Goal: Information Seeking & Learning: Check status

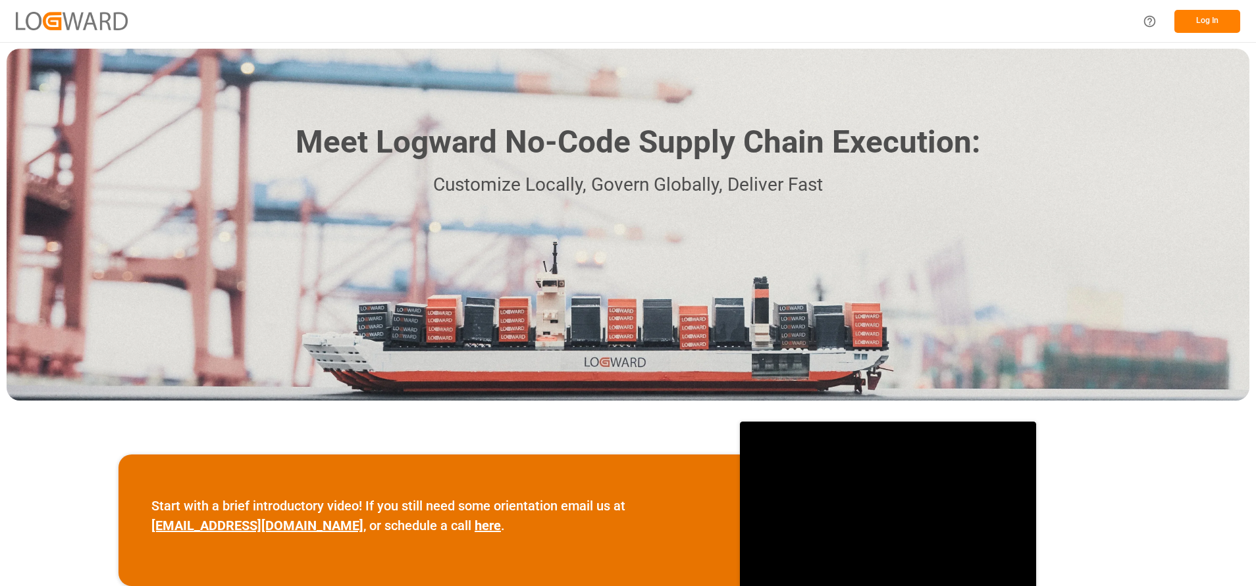
click at [1223, 23] on button "Log In" at bounding box center [1207, 21] width 66 height 23
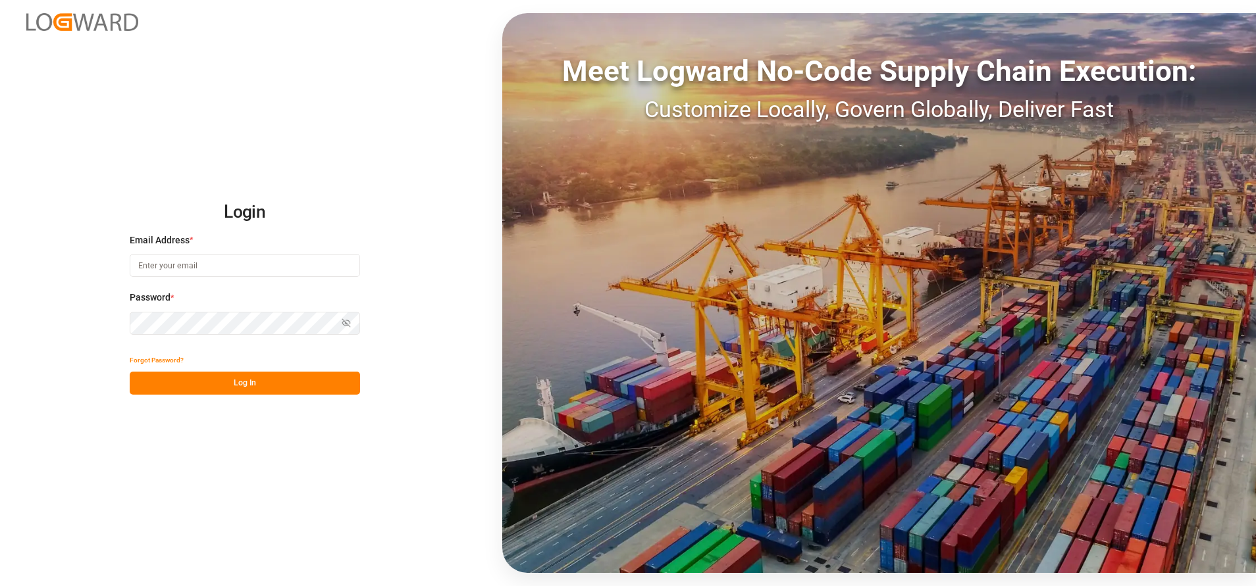
type input "[EMAIL_ADDRESS][DOMAIN_NAME]"
click at [274, 378] on button "Log In" at bounding box center [245, 383] width 230 height 23
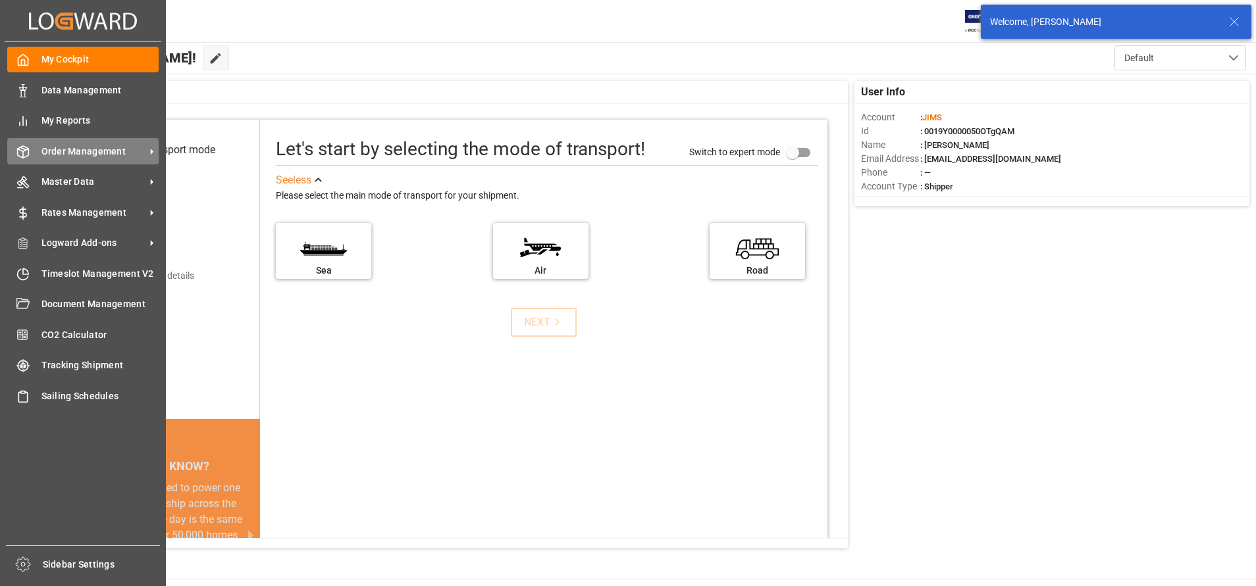
click at [73, 157] on span "Order Management" at bounding box center [93, 152] width 104 height 14
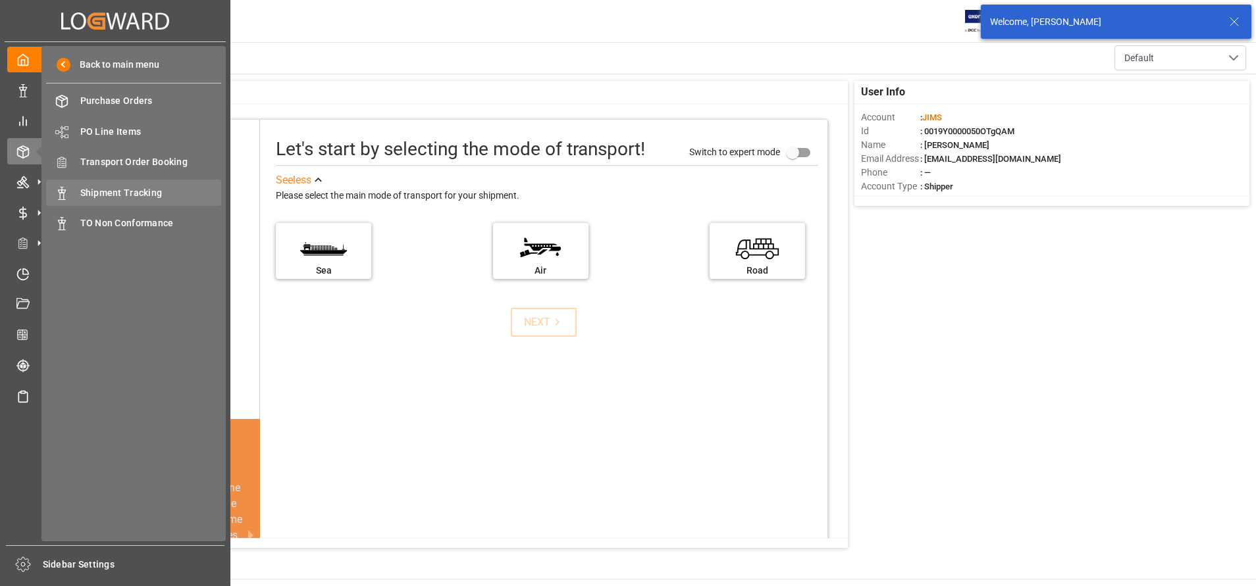
click at [87, 199] on span "Shipment Tracking" at bounding box center [150, 193] width 141 height 14
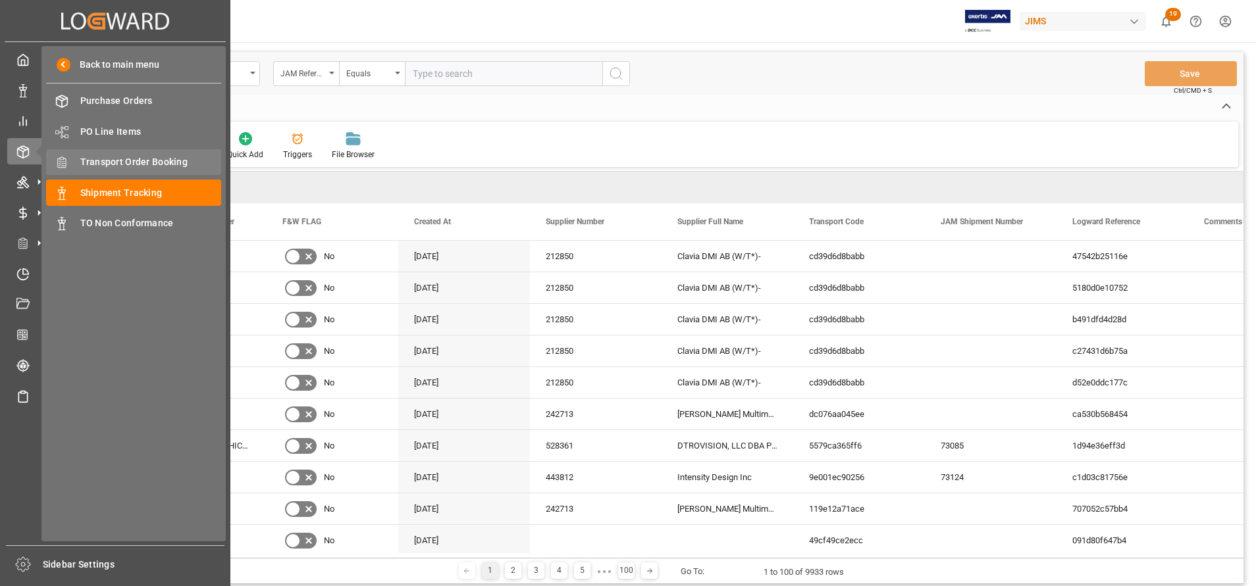
click at [123, 155] on div "Transport Order Booking Transport Order Booking" at bounding box center [133, 162] width 175 height 26
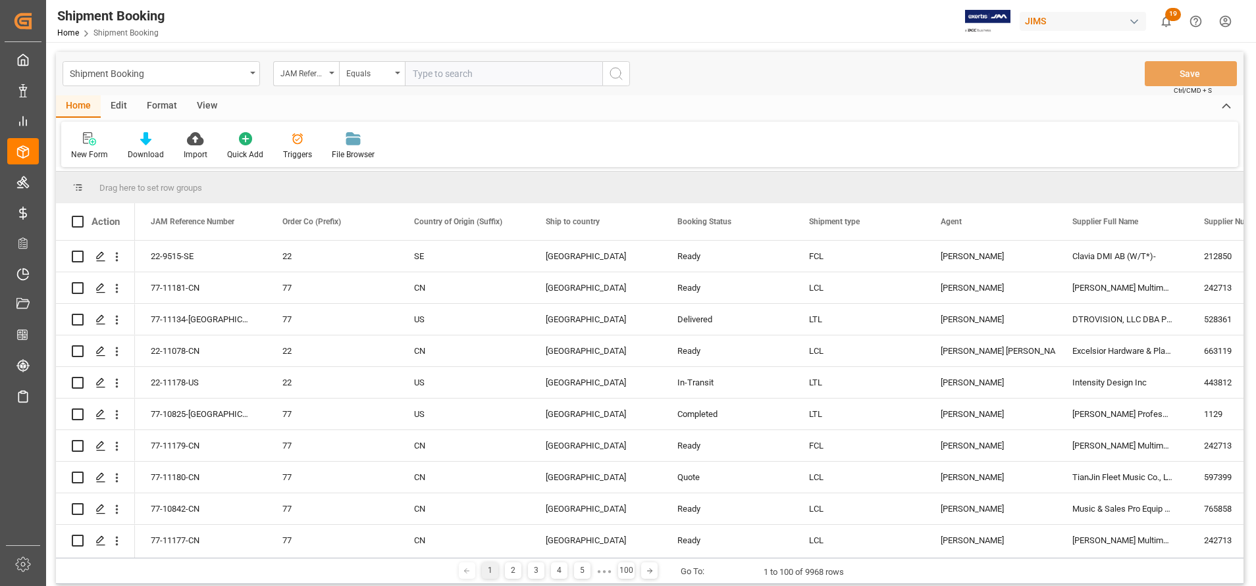
click at [572, 78] on input "text" at bounding box center [503, 73] width 197 height 25
paste input "22-10963-ID"
type input "22-10963-ID"
click at [622, 72] on icon "search button" at bounding box center [616, 74] width 16 height 16
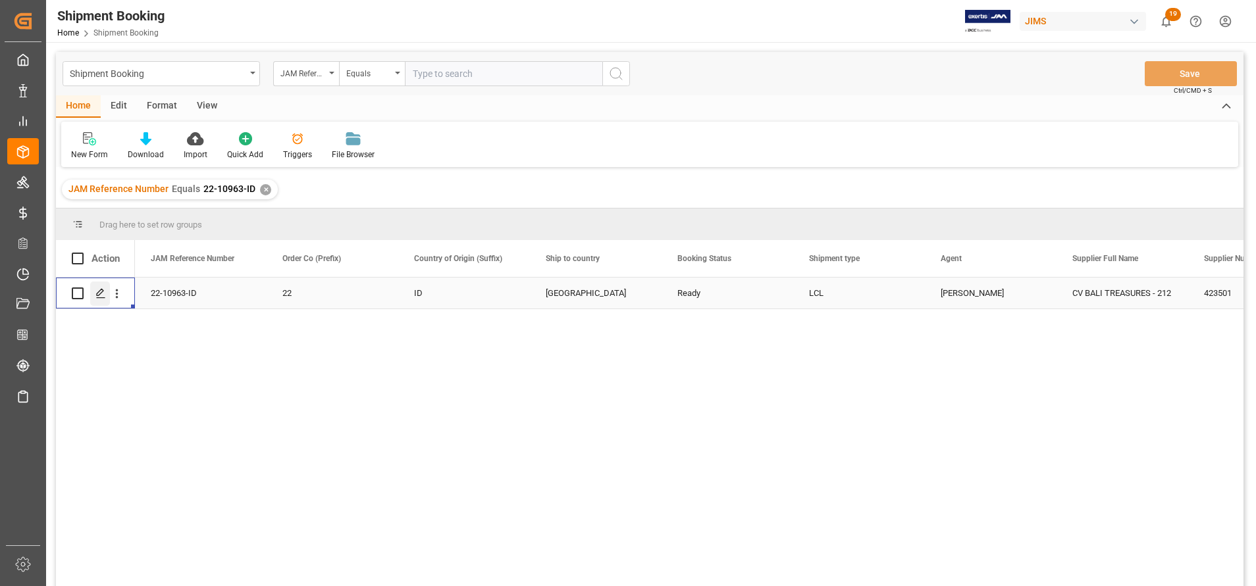
click at [97, 292] on icon "Press SPACE to select this row." at bounding box center [100, 293] width 11 height 11
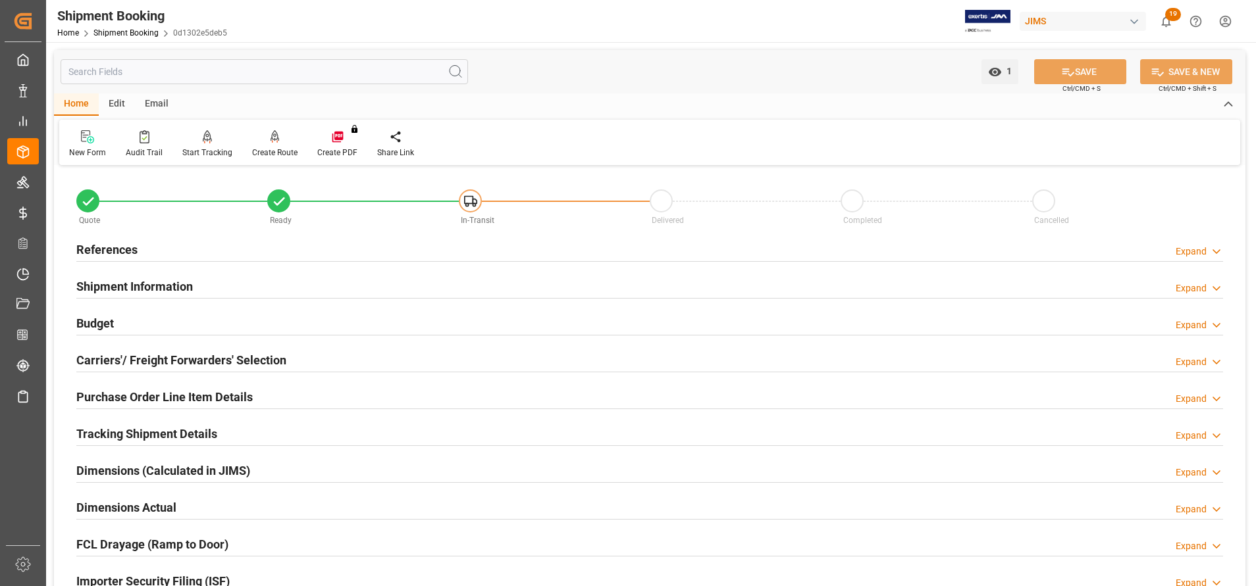
click at [132, 287] on h2 "Shipment Information" at bounding box center [134, 287] width 116 height 18
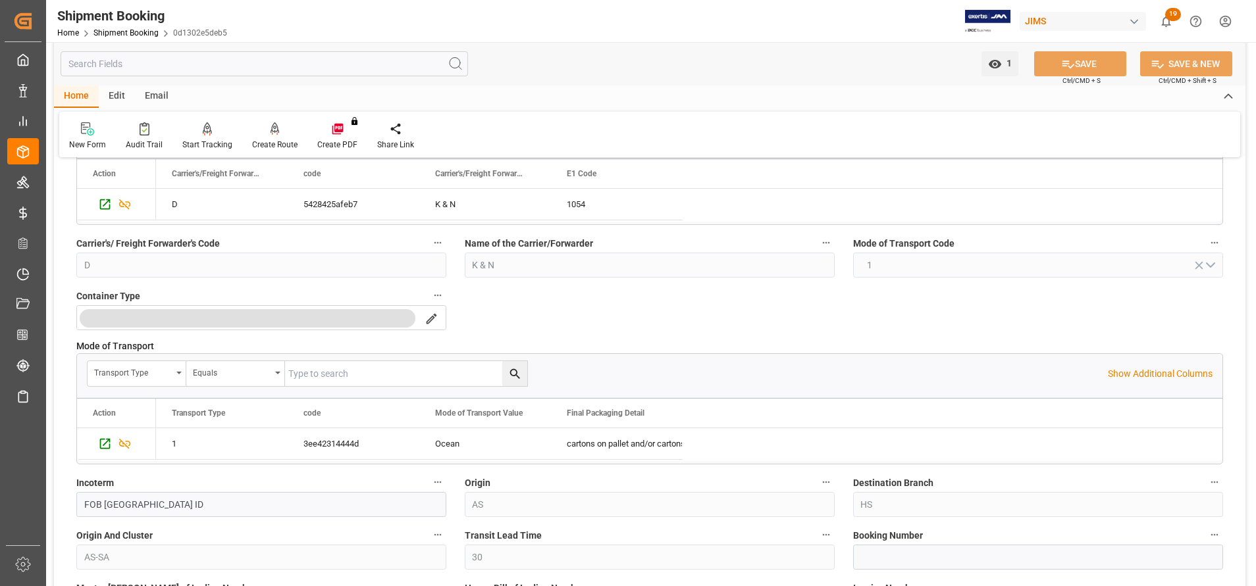
scroll to position [395, 0]
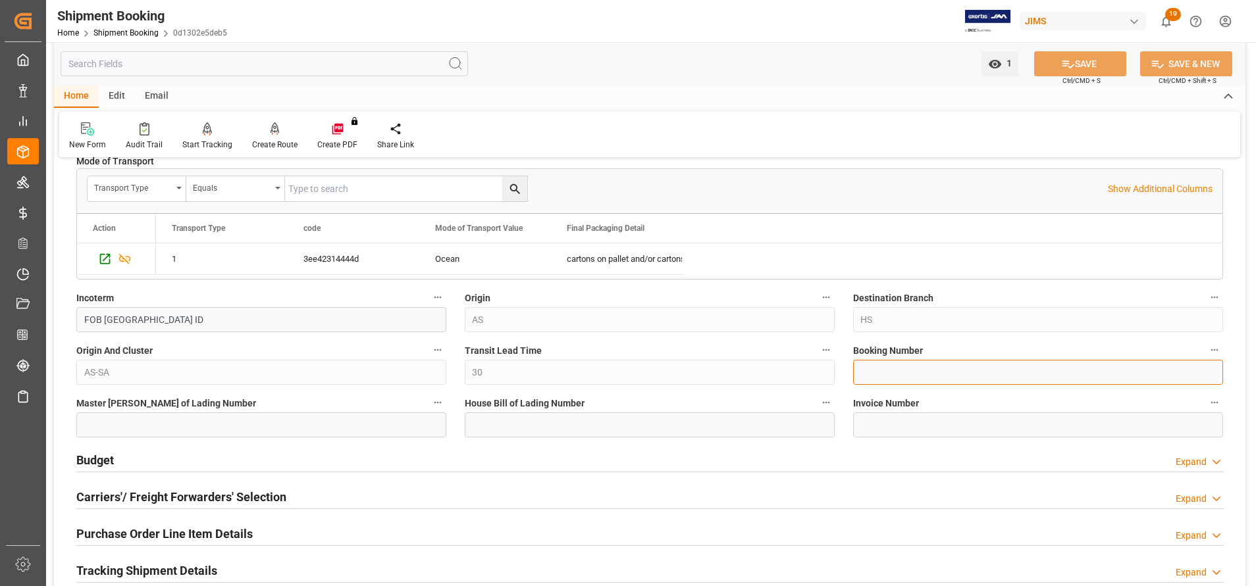
click at [921, 378] on input at bounding box center [1038, 372] width 370 height 25
paste input "22-10963-ID"
type input "22-10963-ID"
click at [907, 364] on input at bounding box center [1038, 372] width 370 height 25
paste input "1069639590"
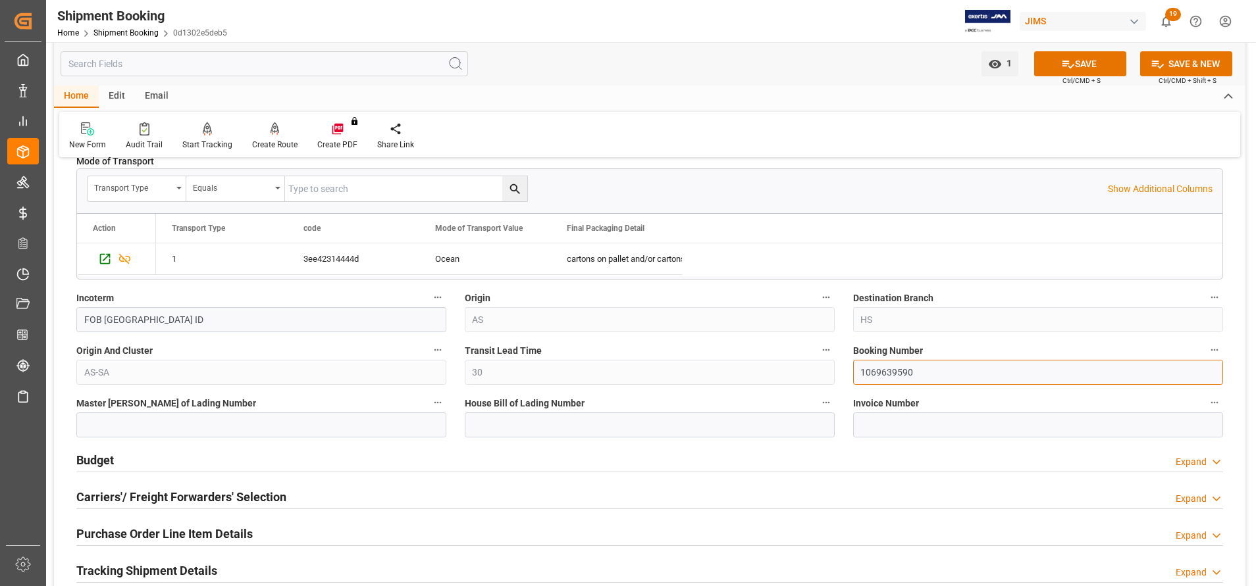
type input "1069639590"
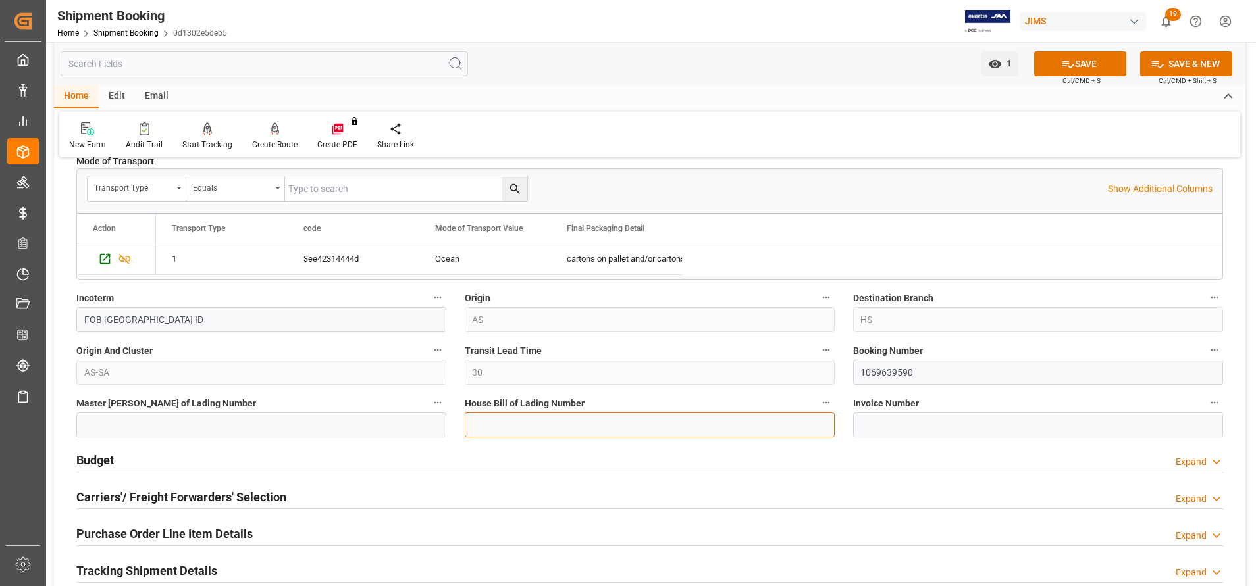
click at [628, 430] on input at bounding box center [650, 425] width 370 height 25
paste input "1069639590"
type input "BANQ1069639590"
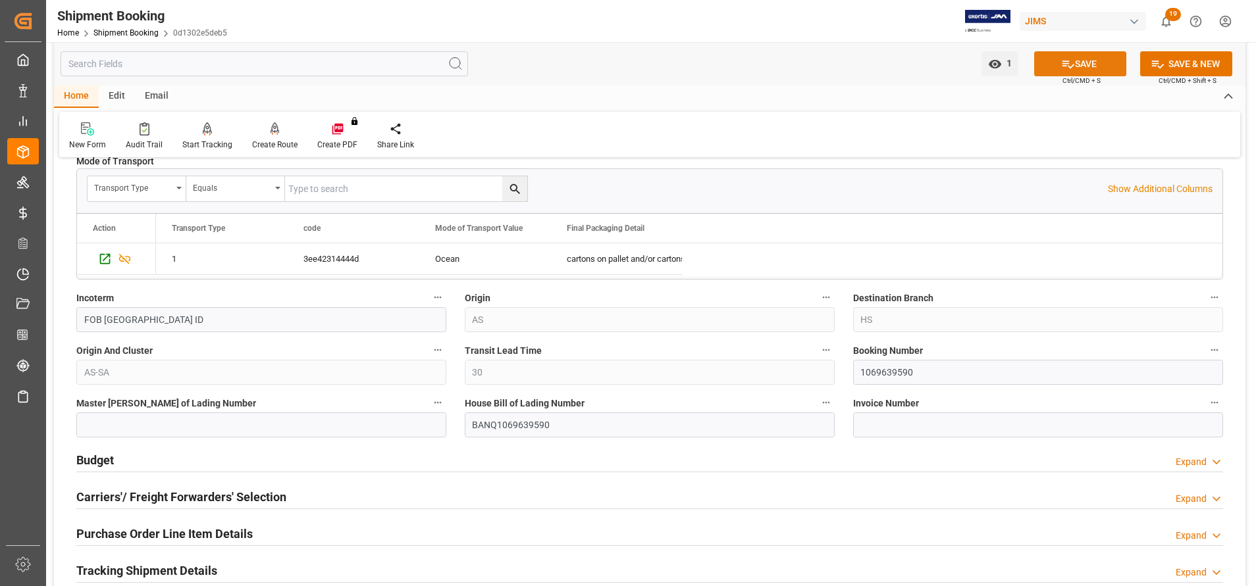
click at [1086, 64] on button "SAVE" at bounding box center [1080, 63] width 92 height 25
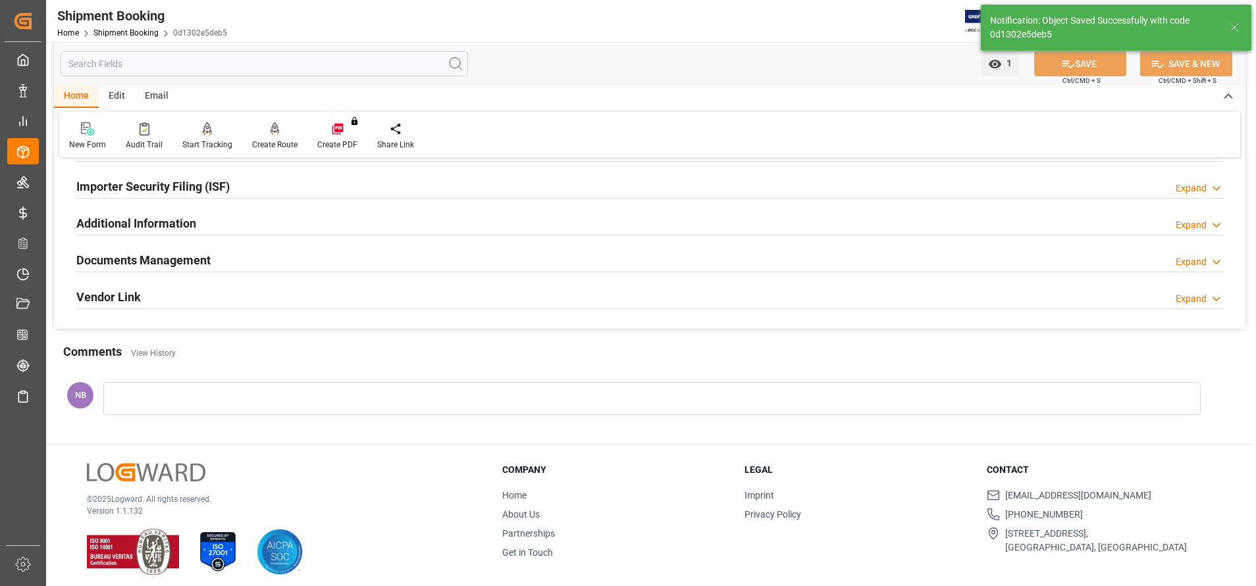
scroll to position [0, 0]
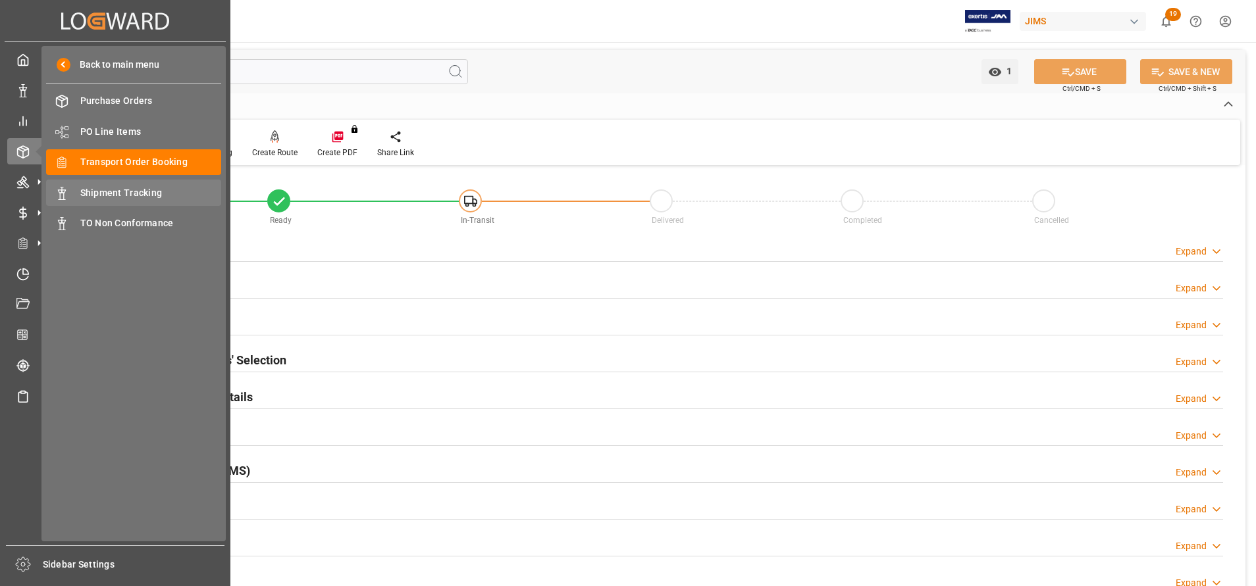
click at [107, 188] on span "Shipment Tracking" at bounding box center [150, 193] width 141 height 14
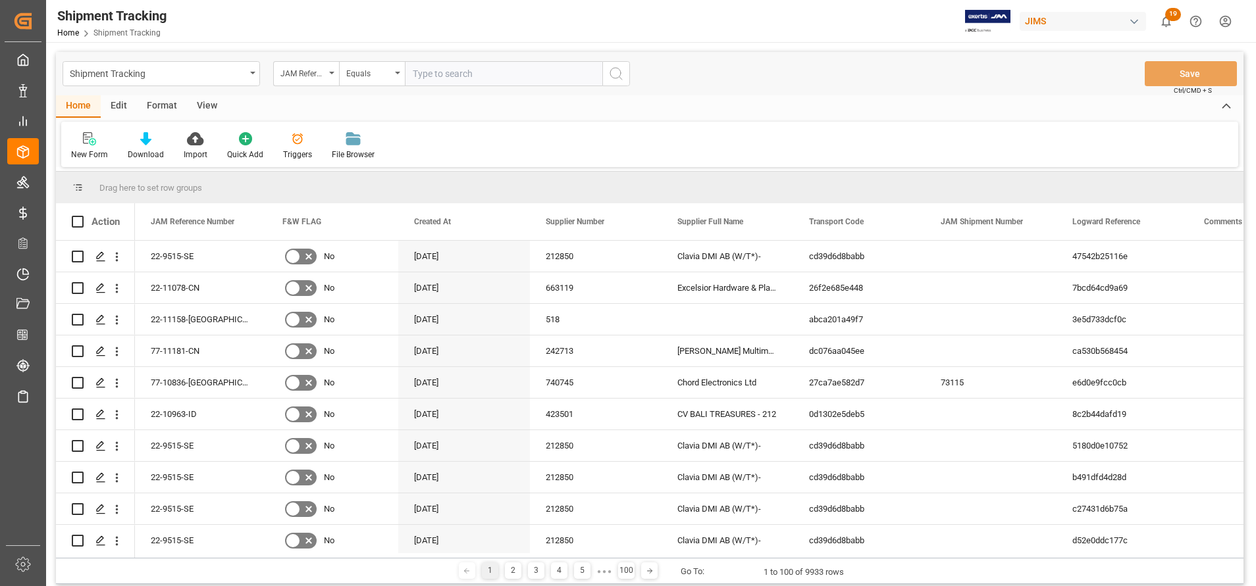
click at [521, 74] on input "text" at bounding box center [503, 73] width 197 height 25
type input "22-10500-JP"
click at [634, 75] on div "Shipment Tracking JAM Reference Number Equals 22-10500-JP Save Ctrl/CMD + S" at bounding box center [649, 73] width 1187 height 43
click at [626, 72] on button "search button" at bounding box center [616, 73] width 28 height 25
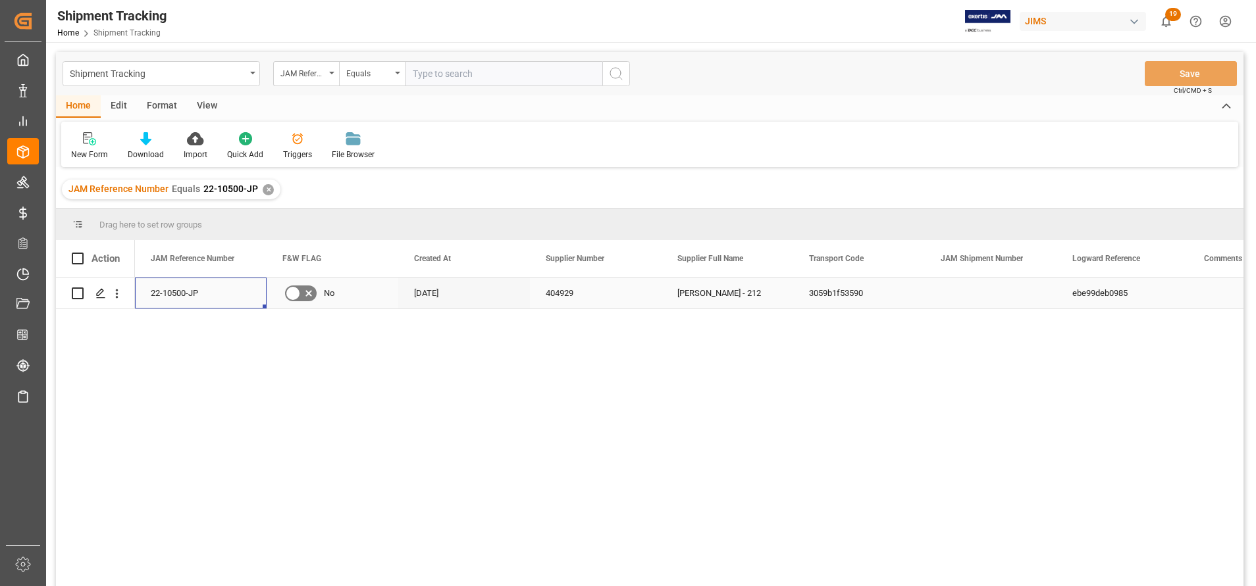
click at [175, 299] on div "22-10500-JP" at bounding box center [201, 293] width 132 height 31
click at [752, 284] on div "[PERSON_NAME] - 212" at bounding box center [727, 293] width 132 height 31
click at [159, 297] on div "22-10500-JP" at bounding box center [201, 293] width 132 height 31
click at [311, 71] on div "JAM Reference Number" at bounding box center [302, 71] width 45 height 15
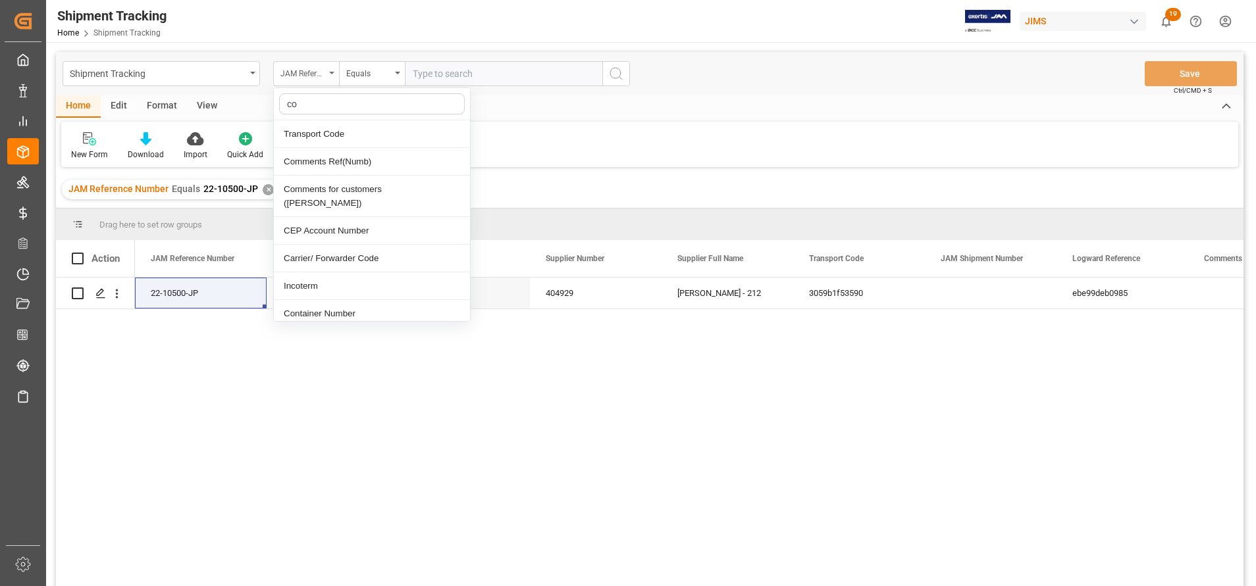
type input "con"
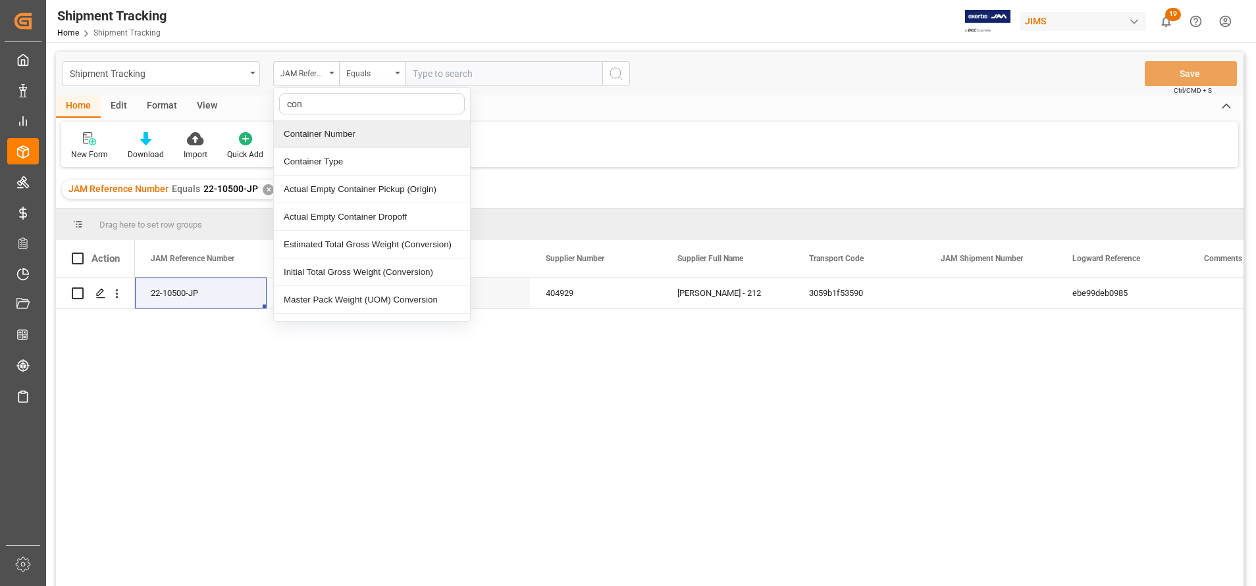
click at [332, 132] on div "Container Number" at bounding box center [372, 134] width 196 height 28
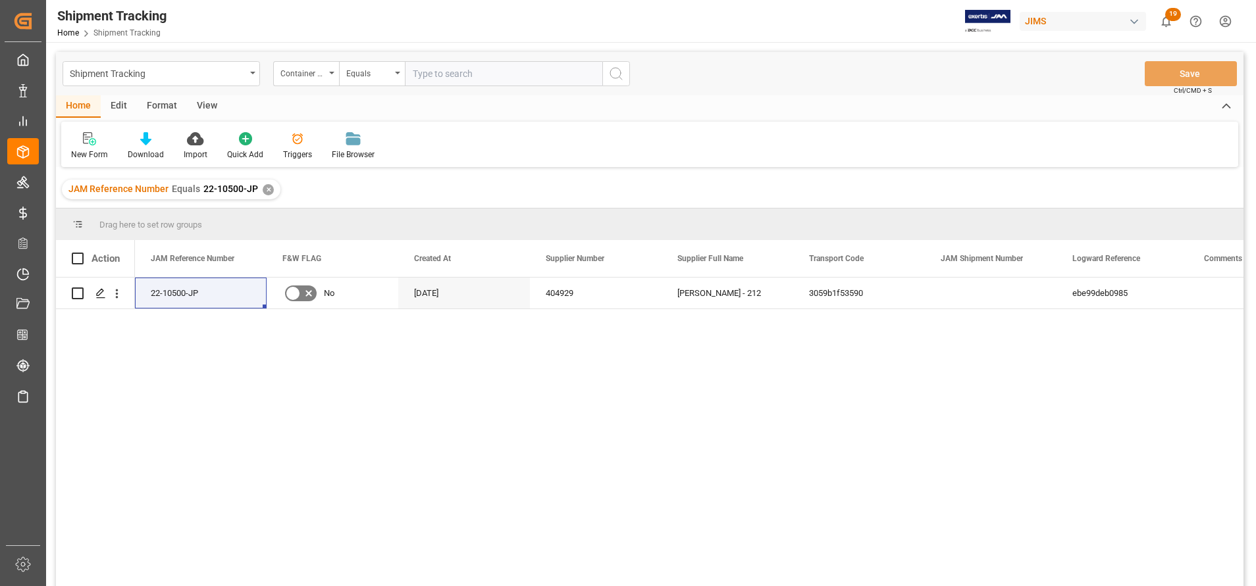
click at [485, 76] on input "text" at bounding box center [503, 73] width 197 height 25
paste input "FANU1452932"
type input "FANU1452932"
click at [628, 80] on button "search button" at bounding box center [616, 73] width 28 height 25
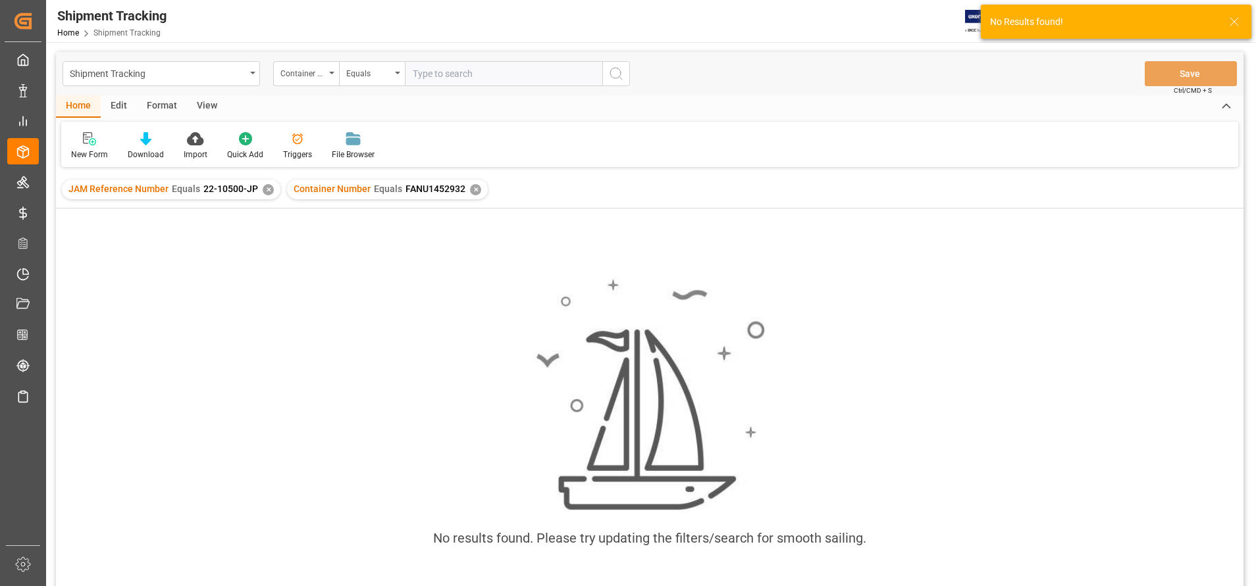
click at [270, 193] on div "JAM Reference Number Equals 22-10500-JP ✕" at bounding box center [171, 190] width 218 height 20
click at [269, 191] on div "✕" at bounding box center [268, 189] width 11 height 11
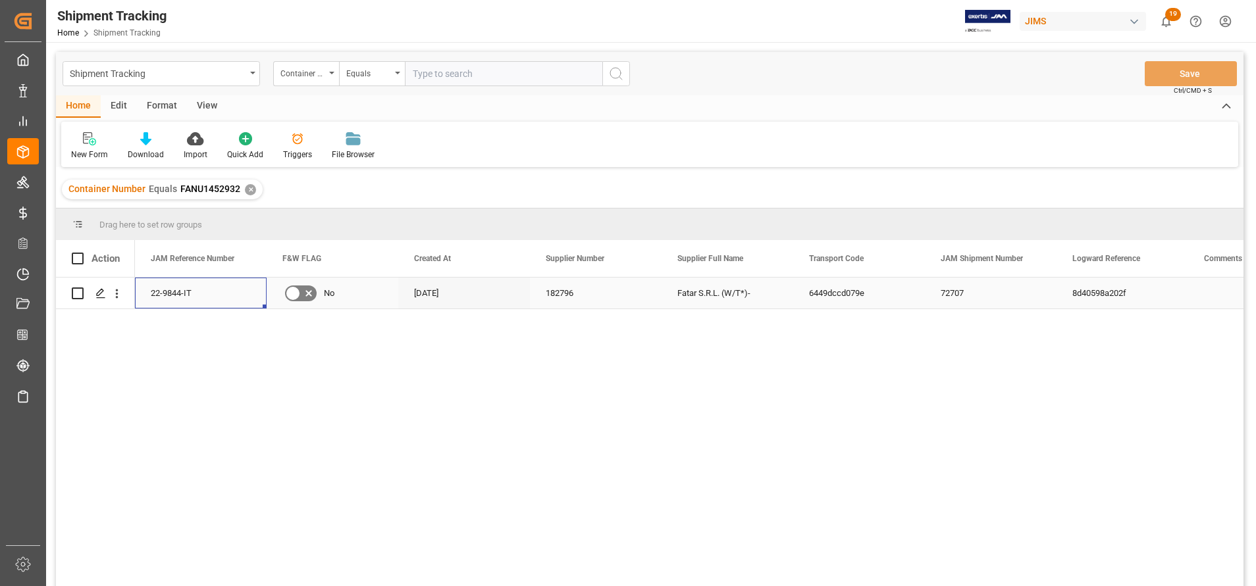
click at [188, 288] on div "22-9844-IT" at bounding box center [201, 293] width 132 height 31
click at [129, 365] on div "22-9844-IT No [DATE] 182796 Fatar S.R.L. (W/T*)- 6449dccd079e 72707 8d40598a202f" at bounding box center [649, 434] width 1187 height 313
click at [700, 294] on div "Fatar S.R.L. (W/T*)-" at bounding box center [727, 293] width 132 height 31
click at [199, 101] on div "View" at bounding box center [207, 106] width 40 height 22
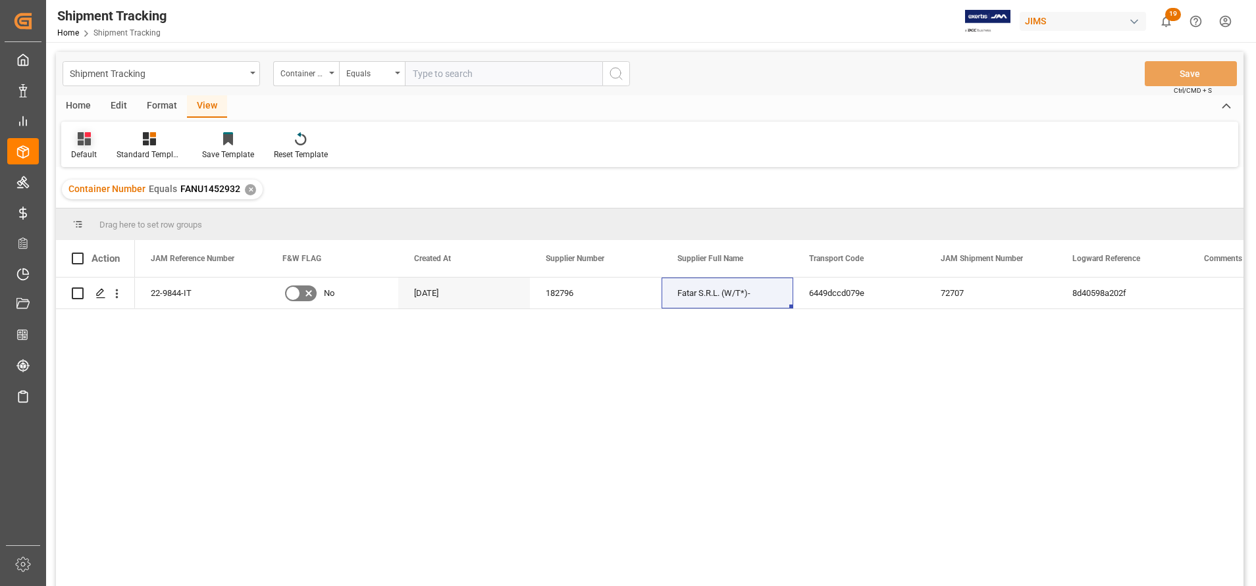
click at [90, 156] on div "Default" at bounding box center [84, 155] width 26 height 12
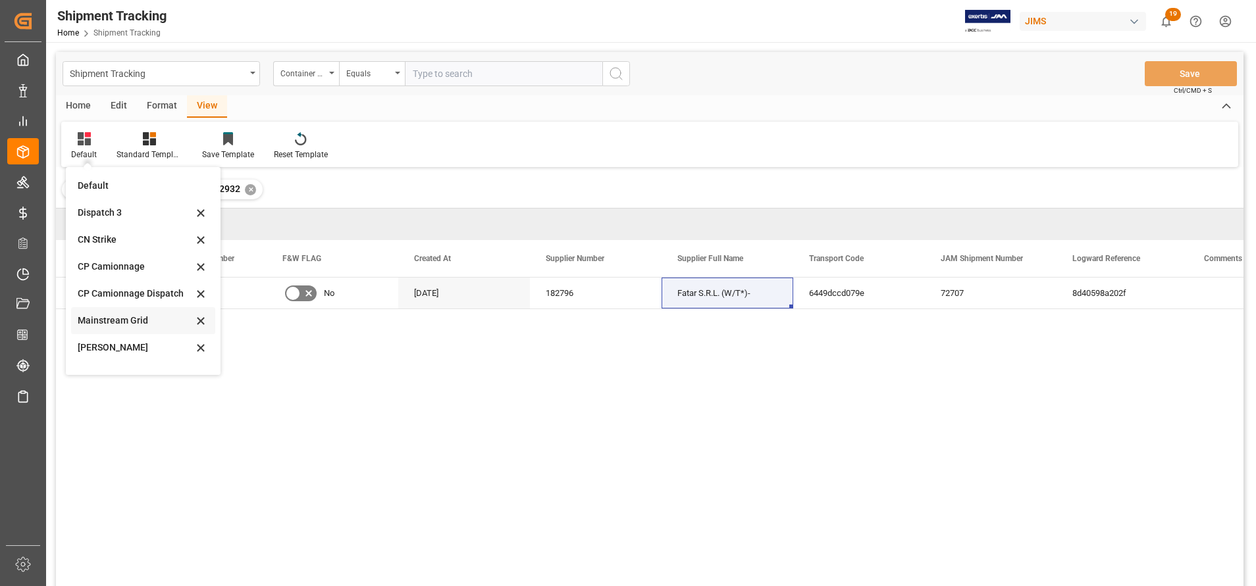
click at [111, 322] on div "Mainstream Grid" at bounding box center [135, 321] width 115 height 14
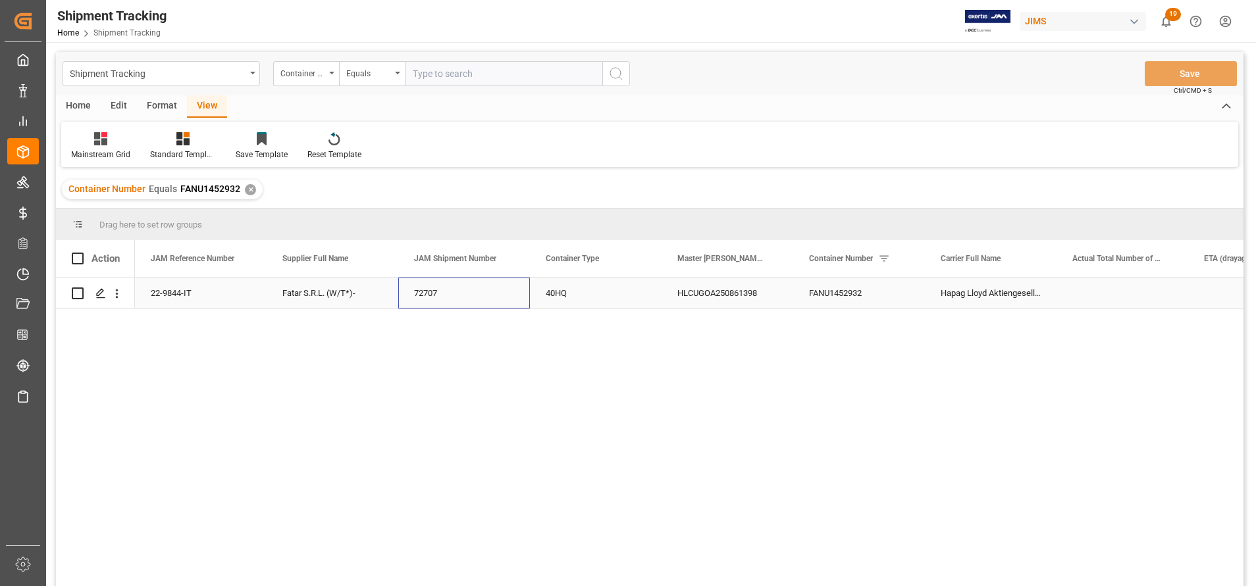
click at [432, 295] on div "72707" at bounding box center [464, 293] width 132 height 31
click at [700, 295] on div "HLCUGOA250861398" at bounding box center [727, 293] width 132 height 31
click at [861, 294] on div "FANU1452932" at bounding box center [859, 293] width 132 height 31
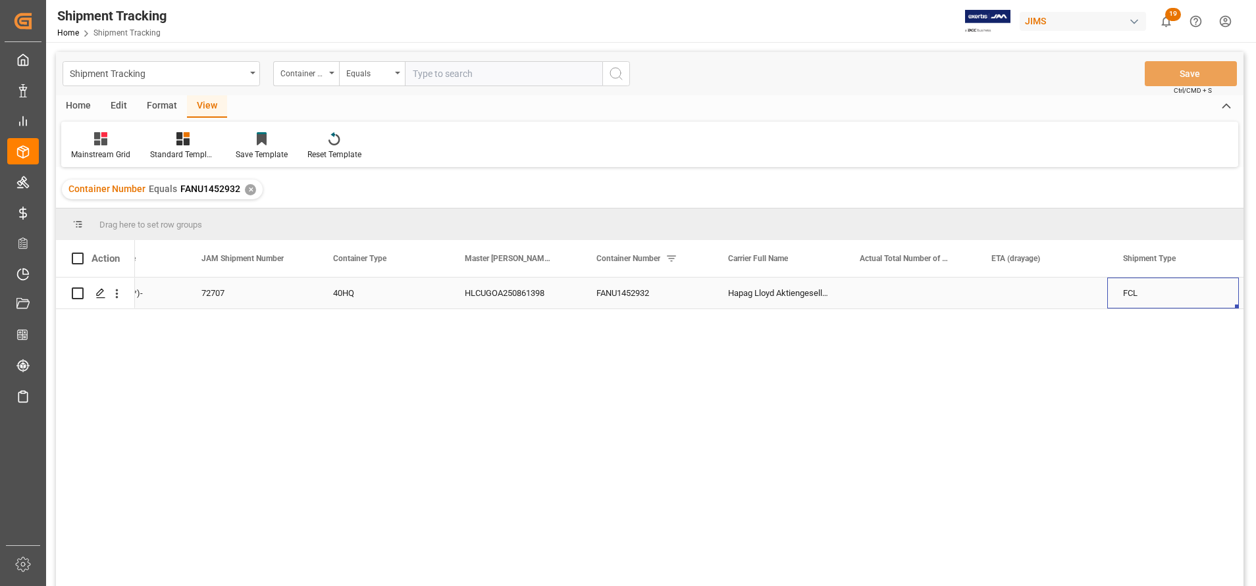
scroll to position [0, 340]
